Goal: Task Accomplishment & Management: Manage account settings

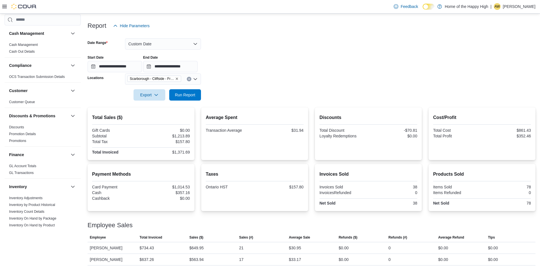
scroll to position [57, 0]
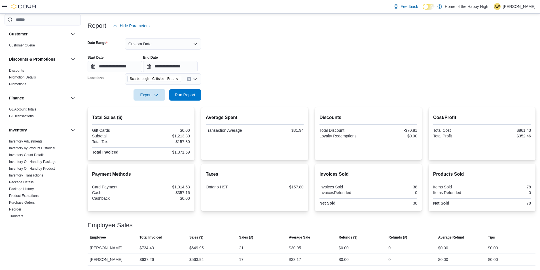
click at [507, 4] on div "| AW [PERSON_NAME]" at bounding box center [513, 6] width 45 height 7
click at [498, 52] on button "Sign Out" at bounding box center [507, 55] width 52 height 9
